Goal: Transaction & Acquisition: Book appointment/travel/reservation

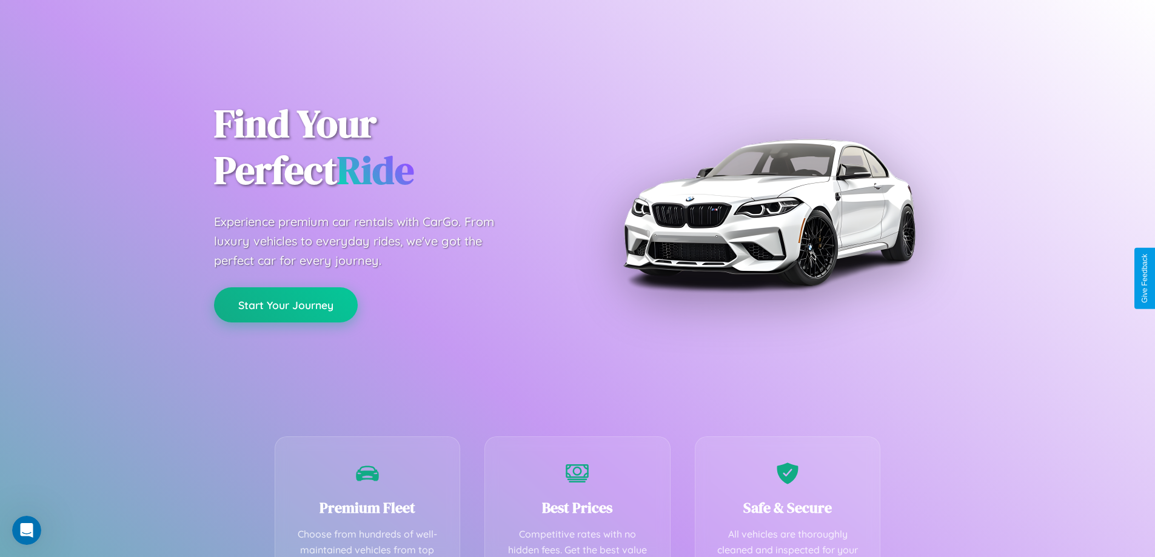
click at [286, 305] on button "Start Your Journey" at bounding box center [286, 304] width 144 height 35
click at [286, 304] on button "Start Your Journey" at bounding box center [286, 304] width 144 height 35
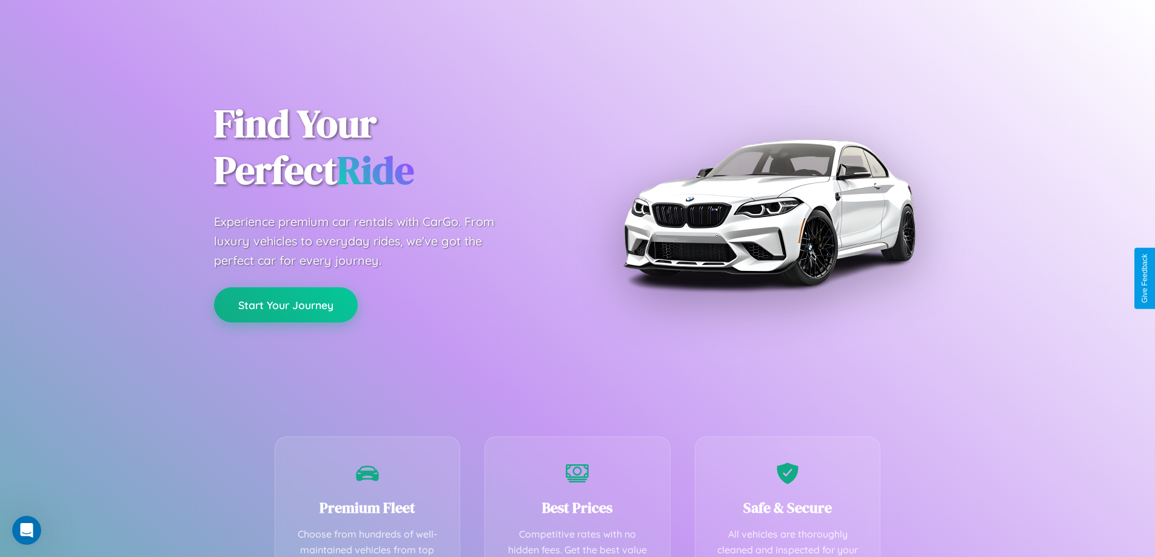
click at [286, 304] on button "Start Your Journey" at bounding box center [286, 304] width 144 height 35
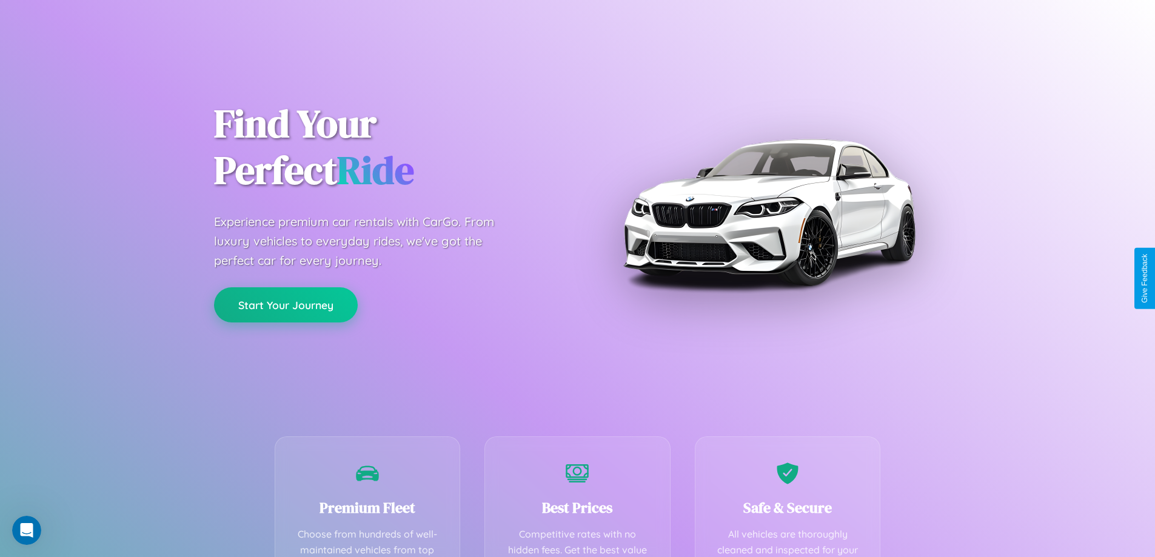
click at [286, 304] on button "Start Your Journey" at bounding box center [286, 304] width 144 height 35
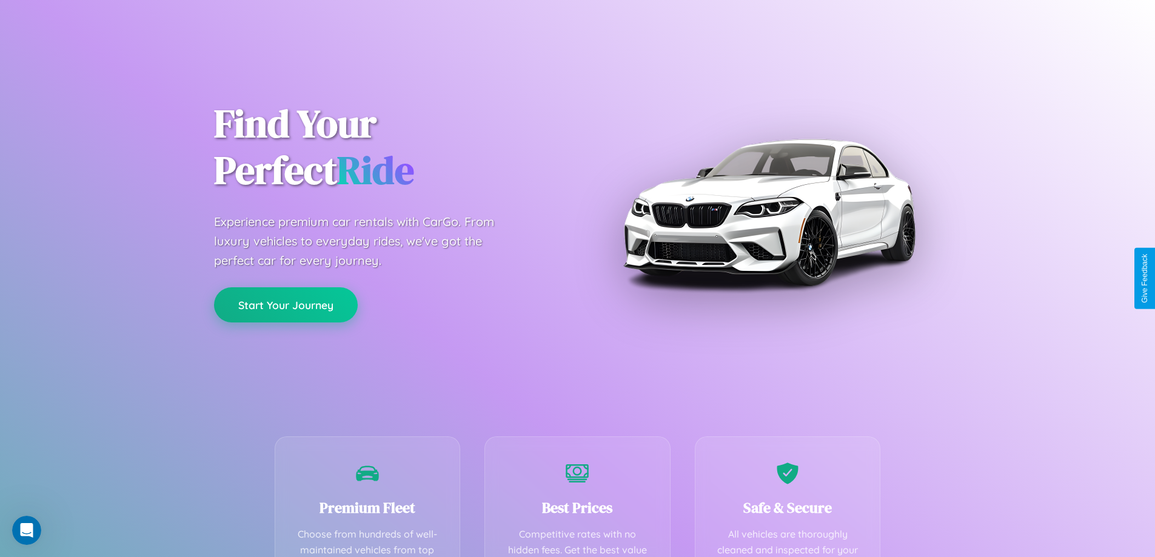
click at [286, 304] on button "Start Your Journey" at bounding box center [286, 304] width 144 height 35
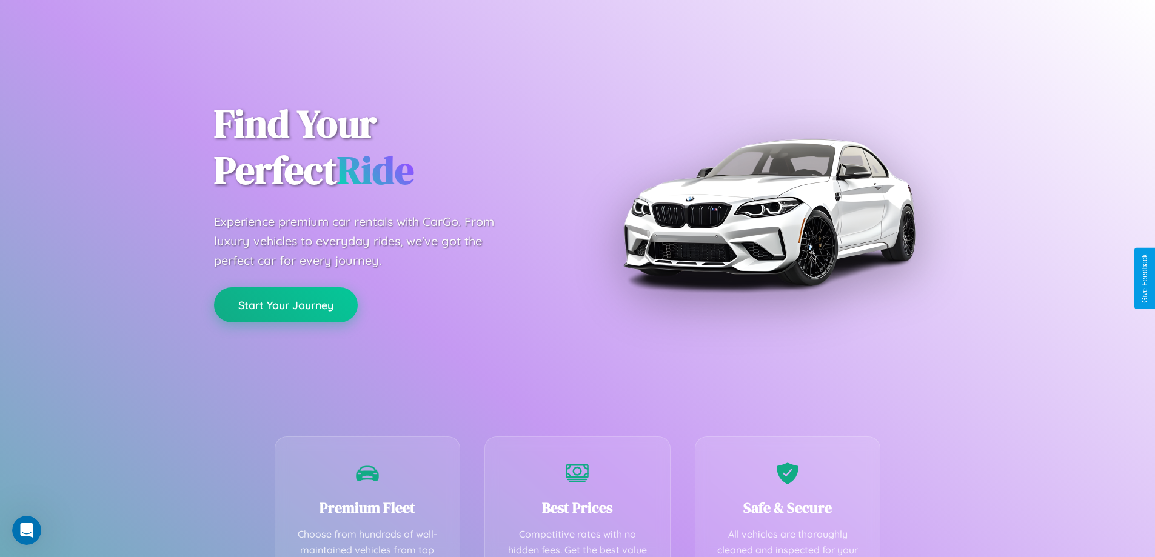
click at [286, 304] on button "Start Your Journey" at bounding box center [286, 304] width 144 height 35
